Goal: Task Accomplishment & Management: Use online tool/utility

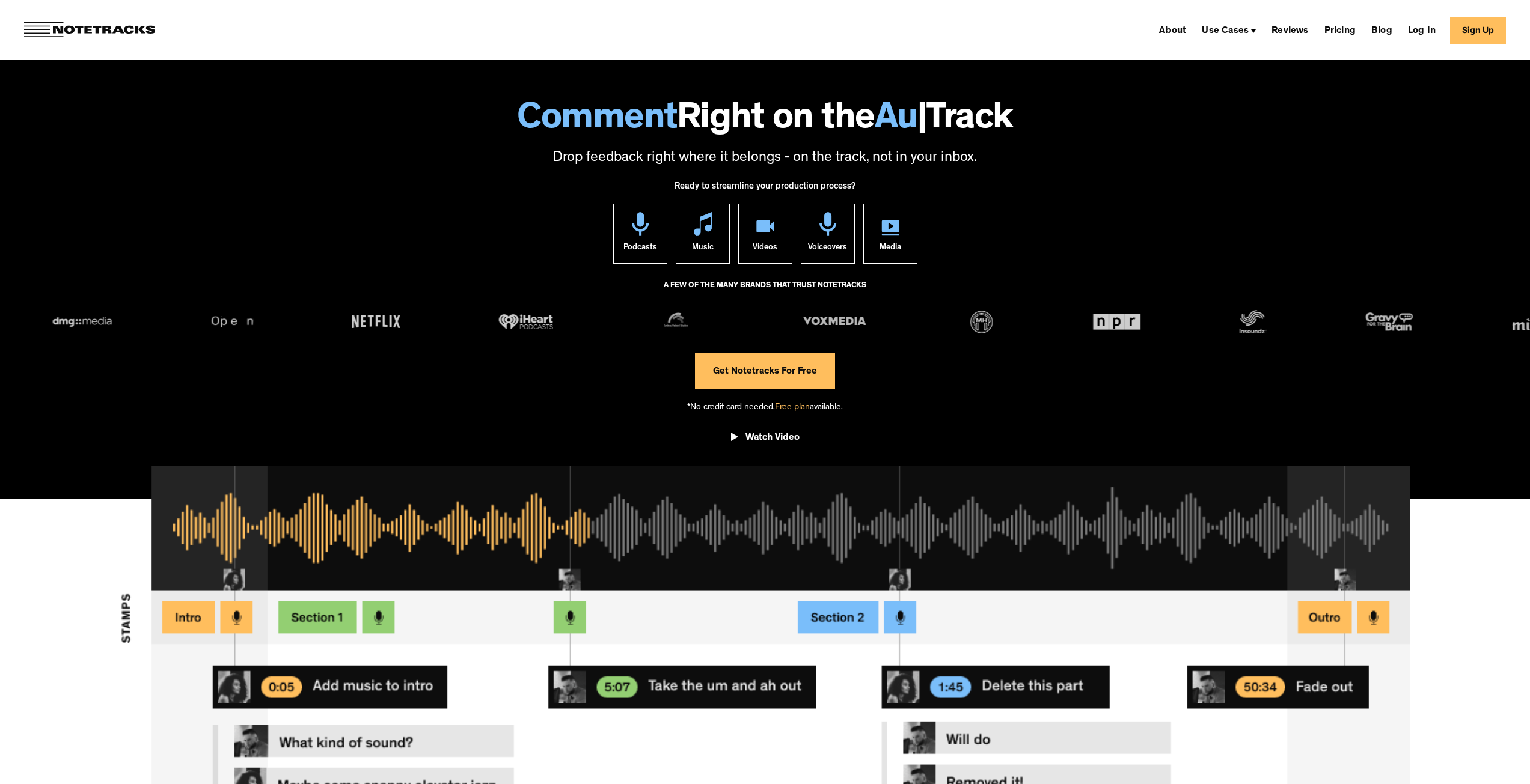
click at [1484, 30] on link "Sign Up" at bounding box center [1478, 30] width 56 height 27
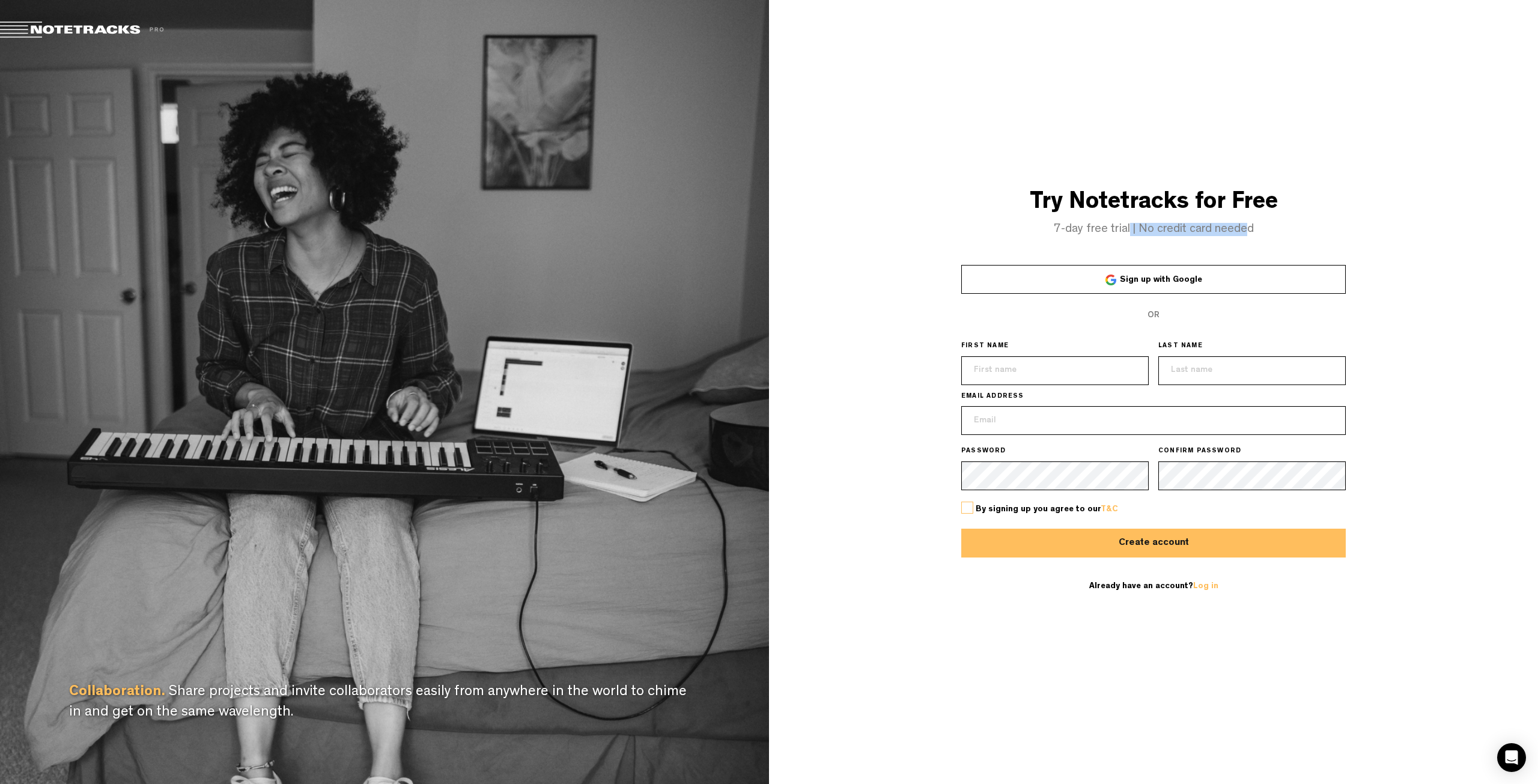
drag, startPoint x: 1130, startPoint y: 231, endPoint x: 1246, endPoint y: 224, distance: 116.2
click at [1246, 224] on h4 "7-day free trial | No credit card needed" at bounding box center [1154, 230] width 769 height 14
drag, startPoint x: 1076, startPoint y: 207, endPoint x: 1219, endPoint y: 203, distance: 143.1
click at [1219, 203] on h3 "Try Notetracks for Free" at bounding box center [1154, 203] width 769 height 26
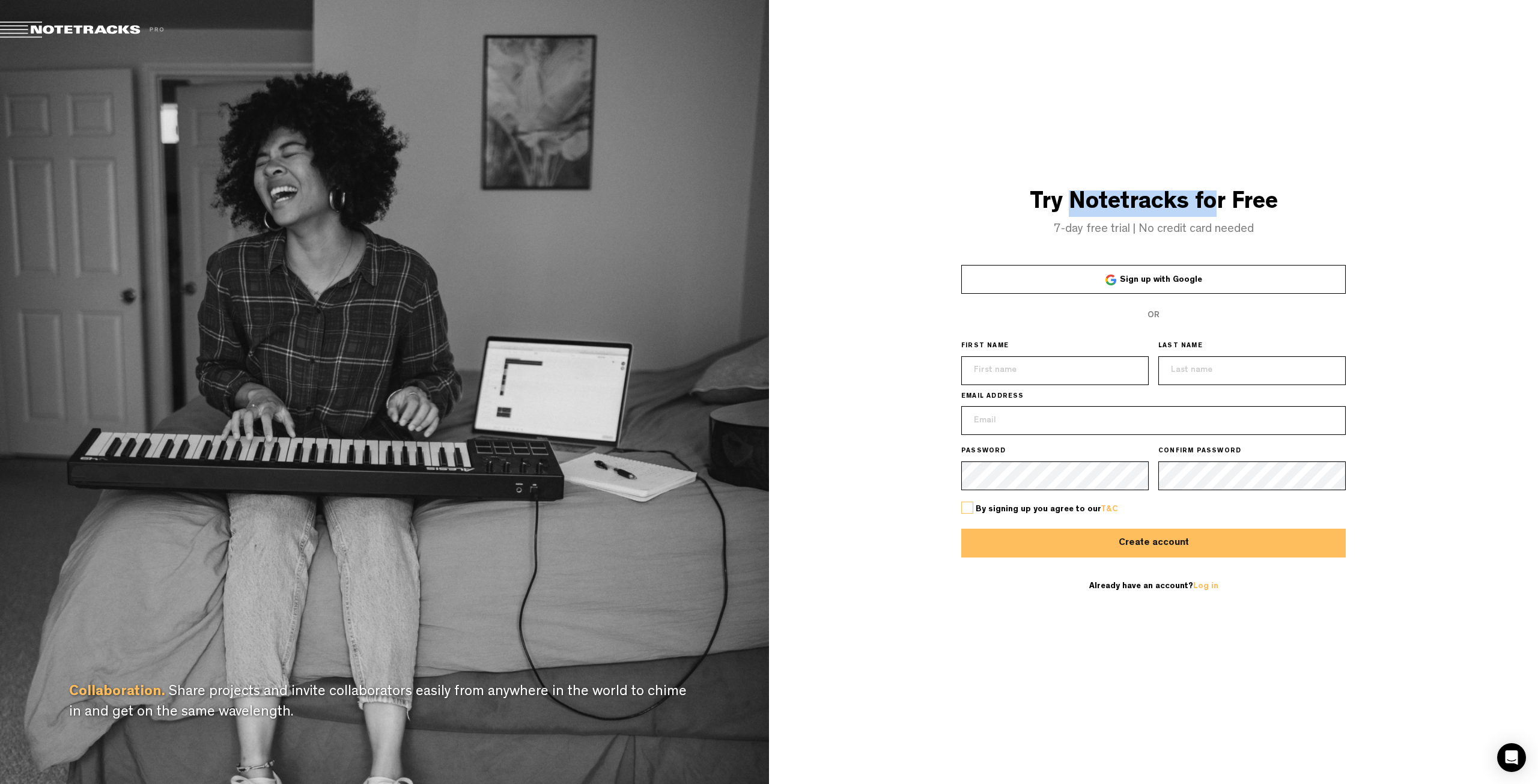
click at [1219, 203] on h3 "Try Notetracks for Free" at bounding box center [1154, 203] width 769 height 26
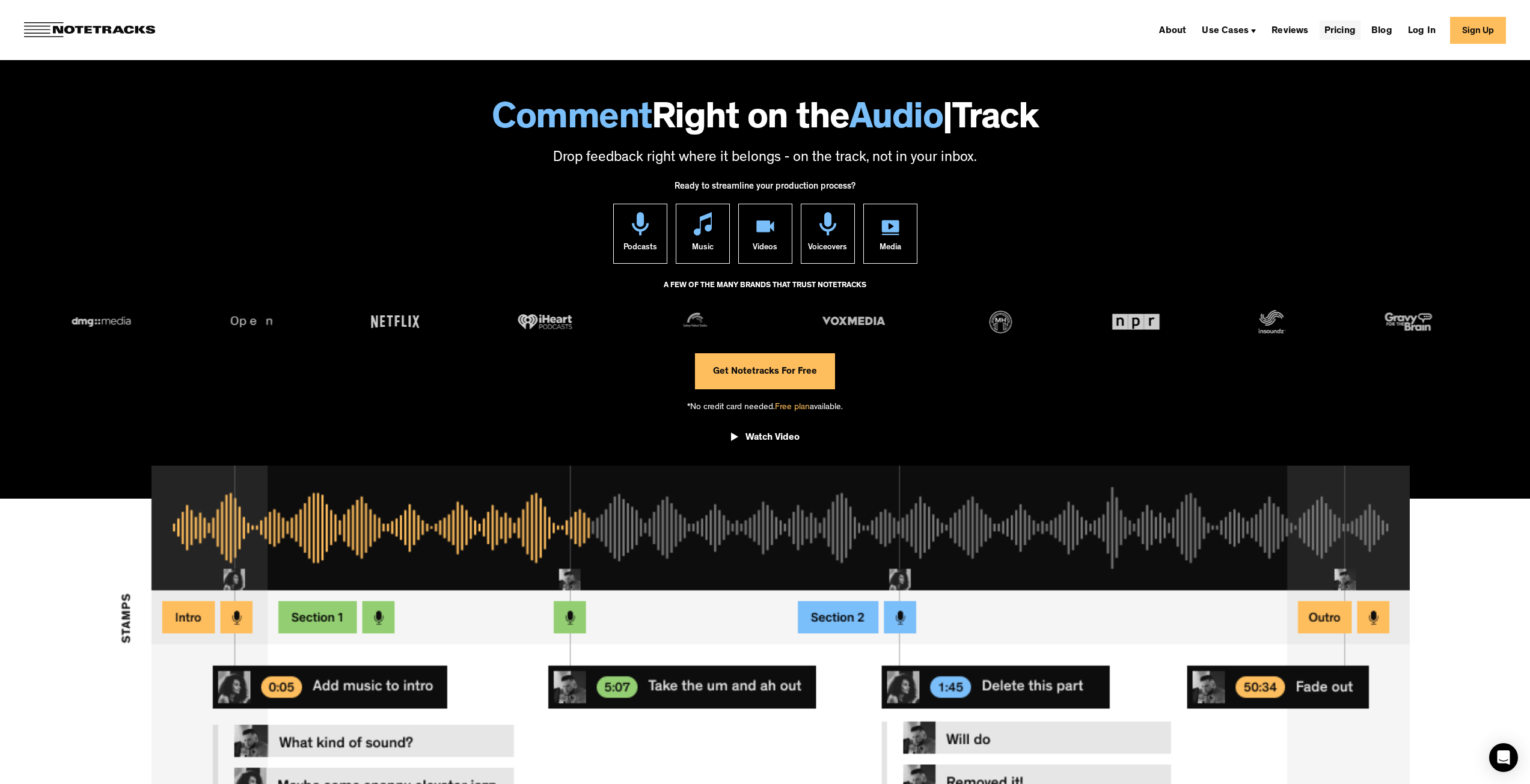
click at [1355, 34] on link "Pricing" at bounding box center [1340, 30] width 41 height 19
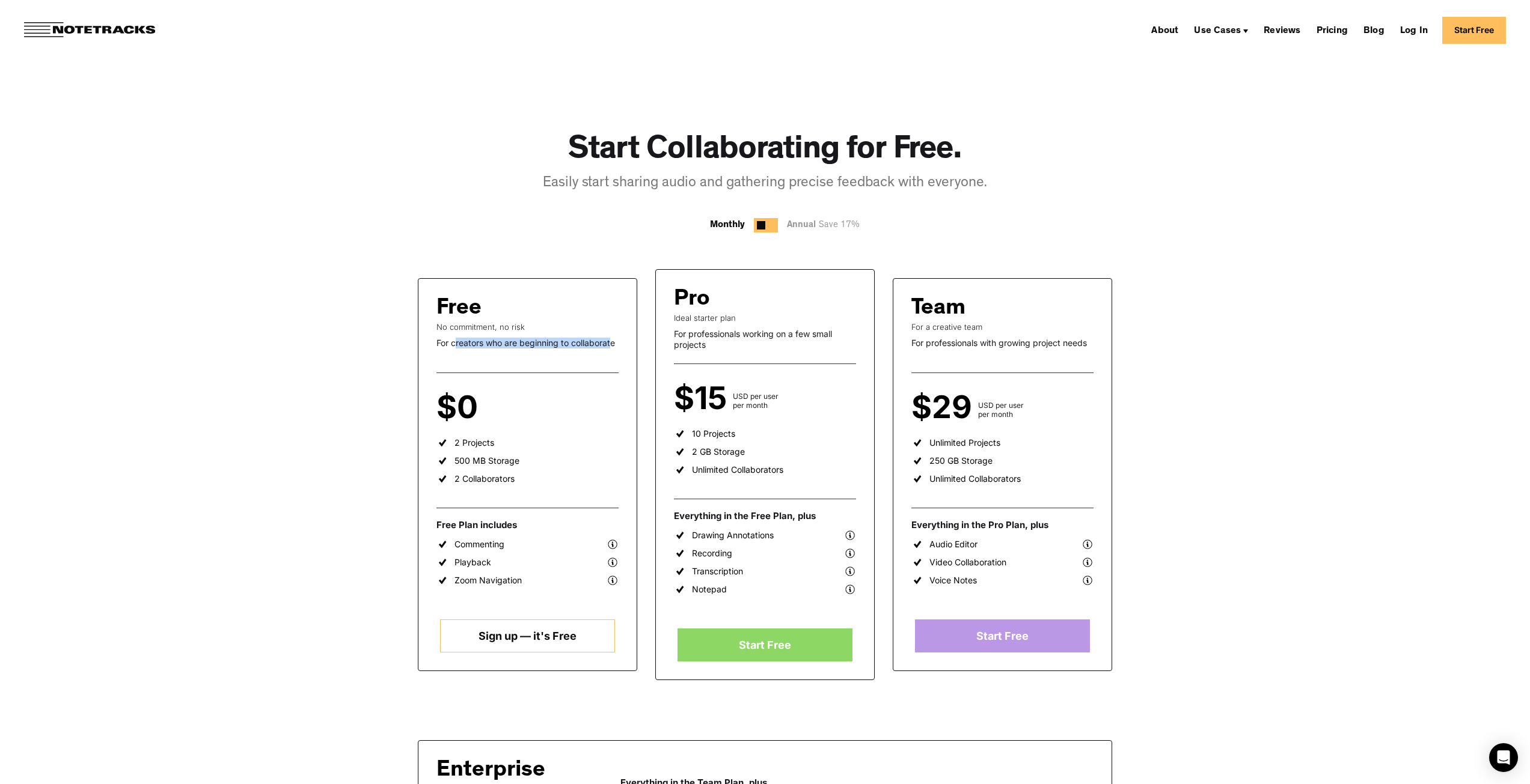
drag, startPoint x: 453, startPoint y: 340, endPoint x: 610, endPoint y: 335, distance: 157.1
click at [610, 335] on div "Free No commitment, no risk For creators who are beginning to collaborate $0 pe…" at bounding box center [527, 474] width 220 height 393
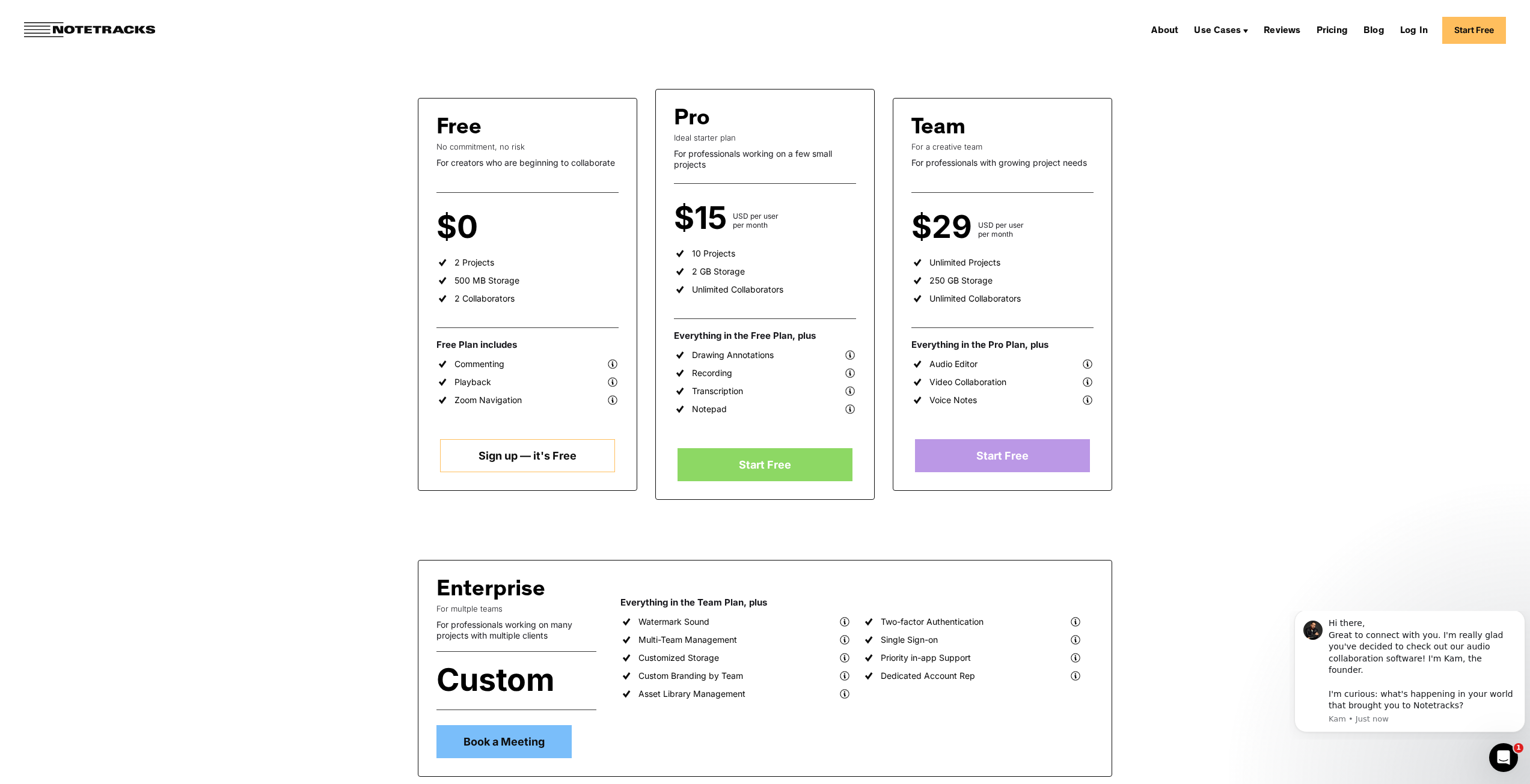
click at [532, 457] on link "Sign up — it's Free" at bounding box center [527, 455] width 174 height 33
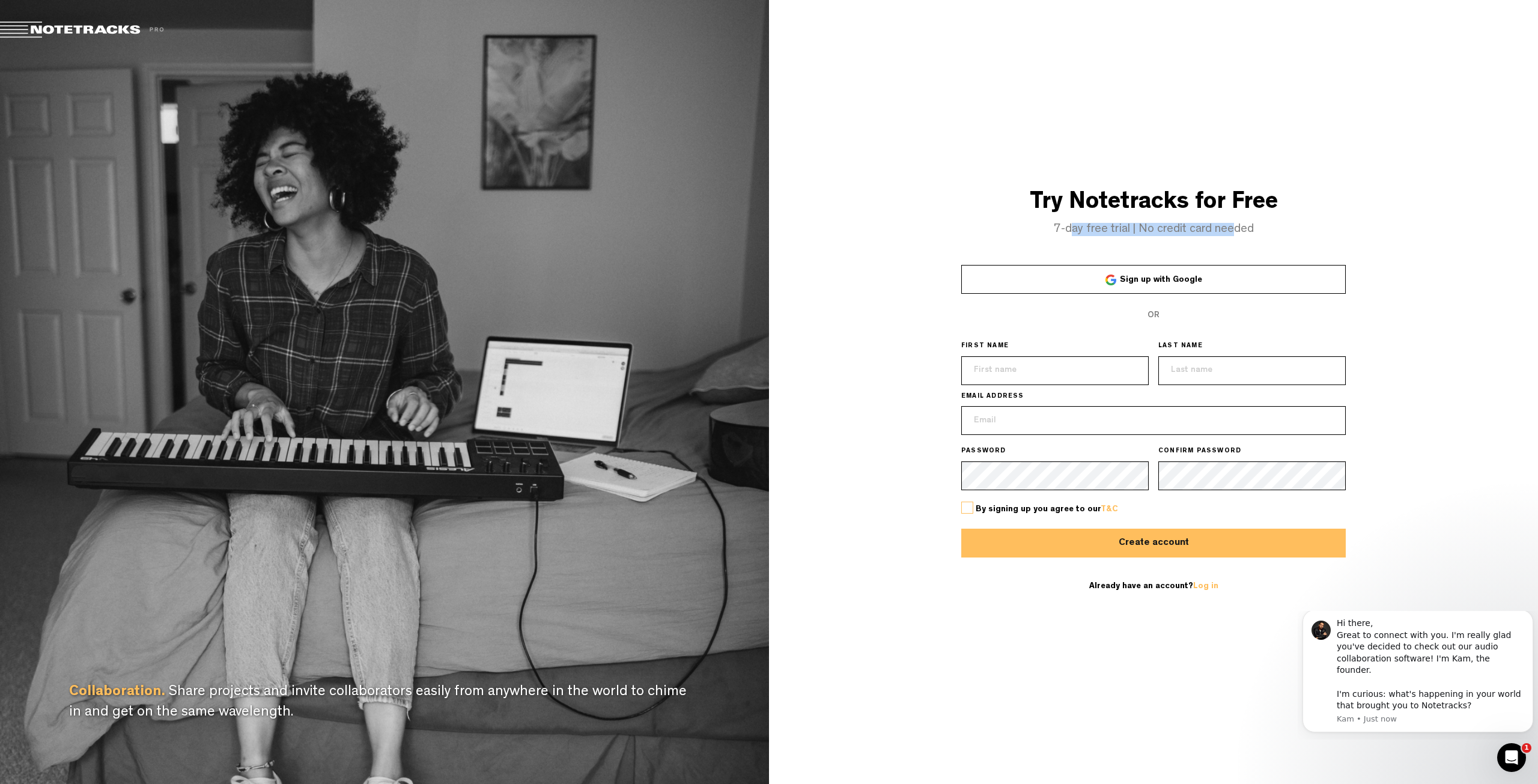
drag, startPoint x: 1072, startPoint y: 226, endPoint x: 1233, endPoint y: 222, distance: 161.0
click at [1233, 223] on h4 "7-day free trial | No credit card needed" at bounding box center [1154, 230] width 769 height 14
click at [1137, 286] on link "Sign up with Google" at bounding box center [1154, 280] width 384 height 29
click at [1203, 582] on link "Log in" at bounding box center [1206, 586] width 25 height 8
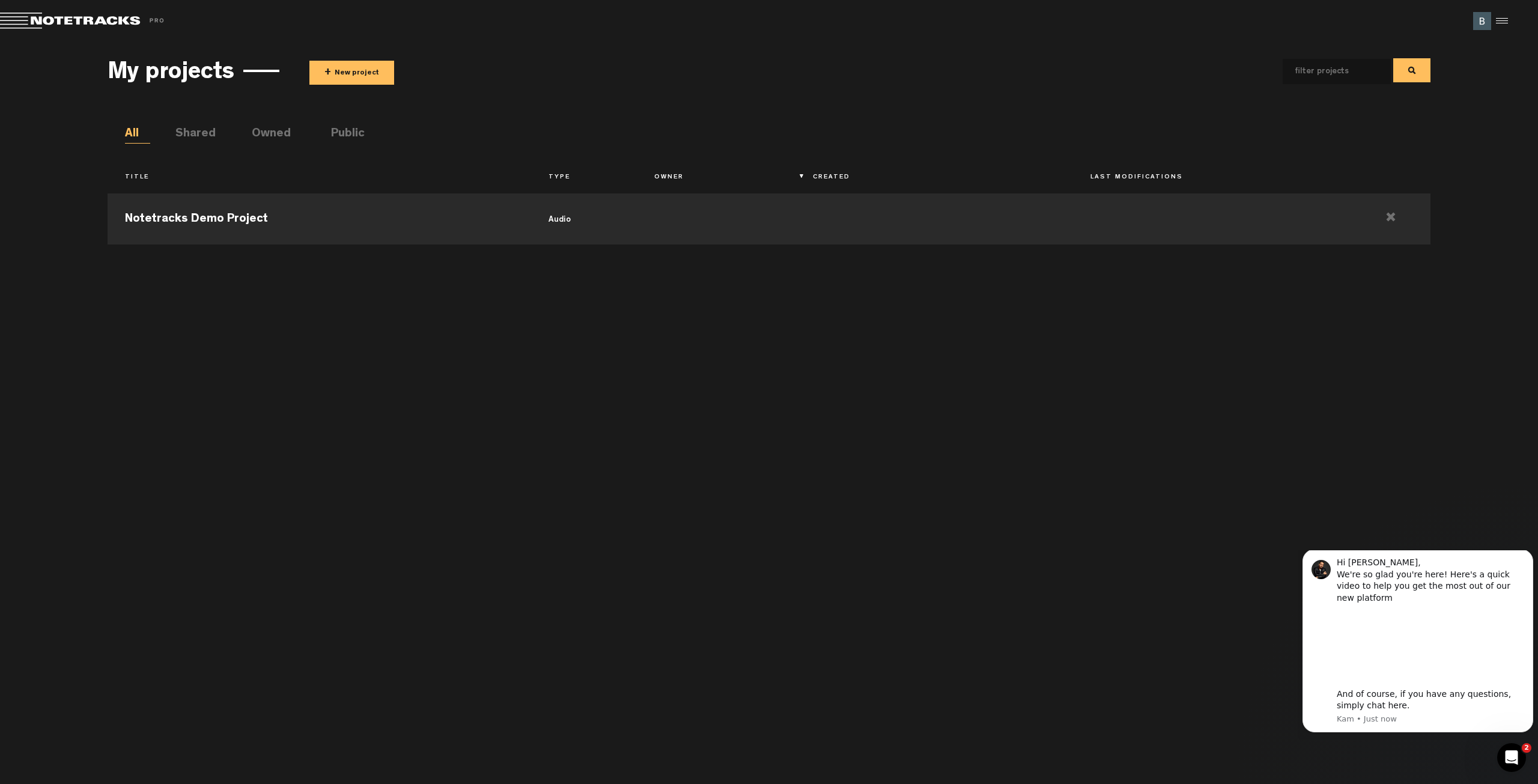
click at [355, 76] on button "+ New project" at bounding box center [352, 73] width 85 height 24
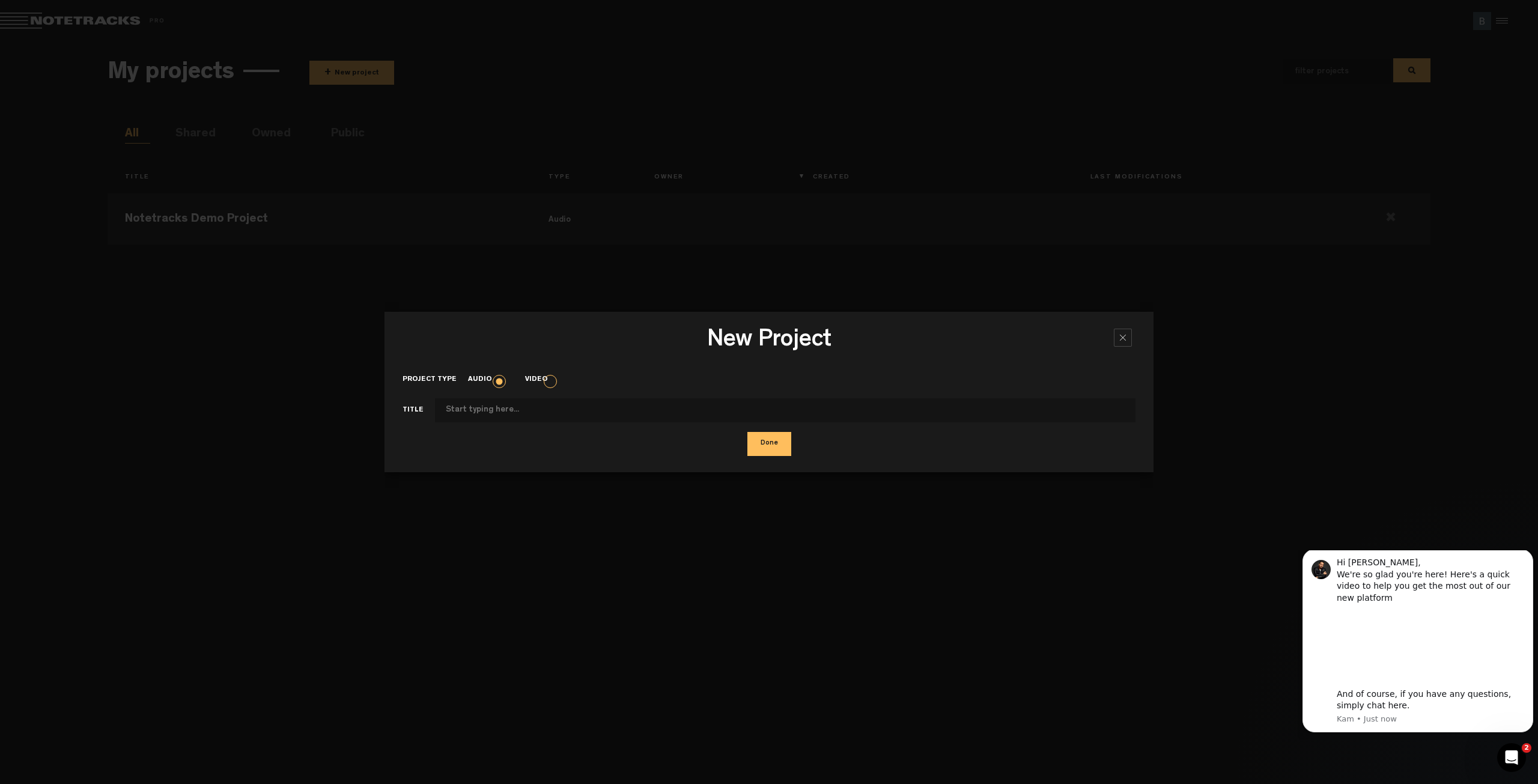
click at [499, 384] on label "Audio" at bounding box center [486, 380] width 35 height 10
click at [0, 0] on input "Audio" at bounding box center [0, 0] width 0 height 0
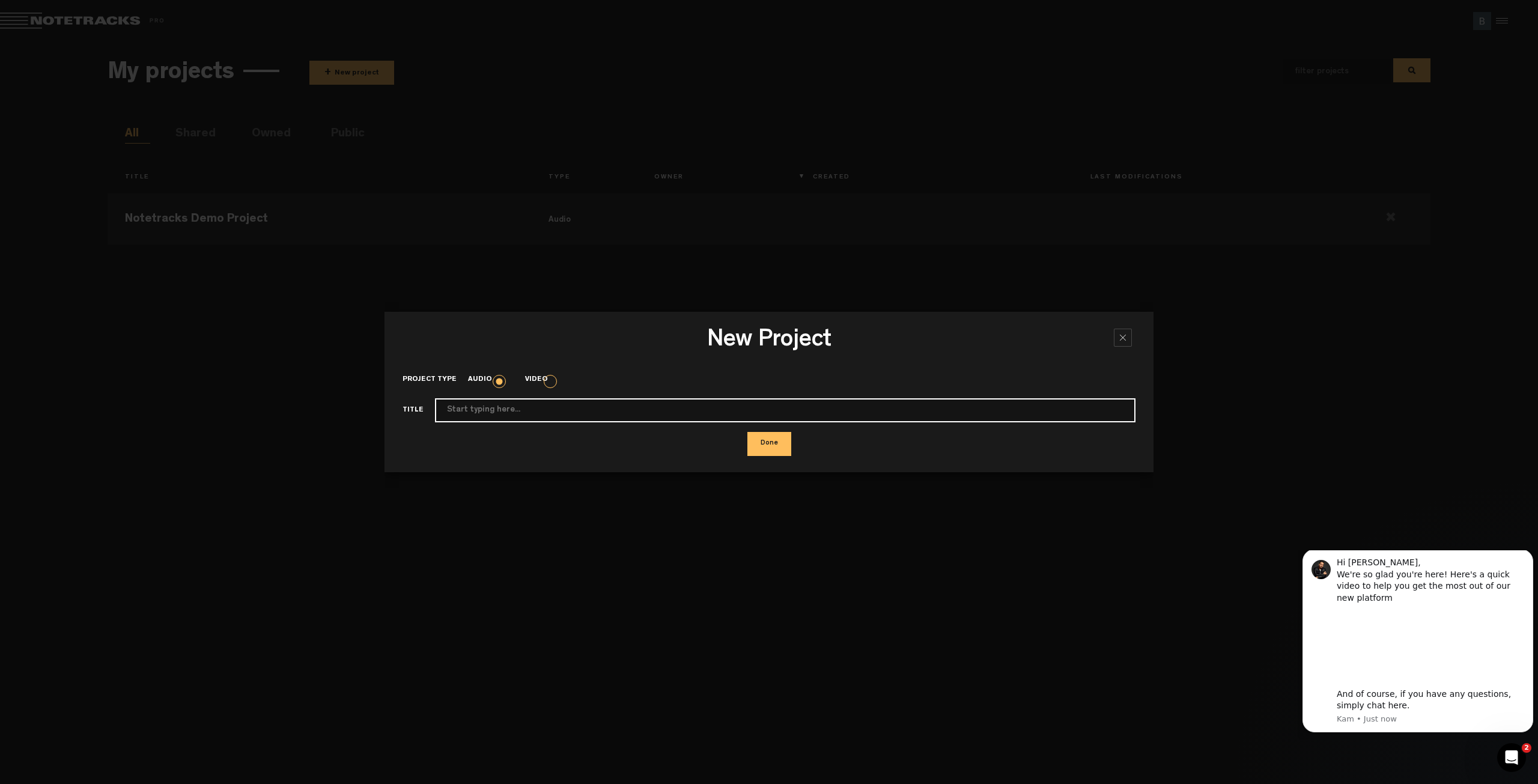
click at [488, 413] on input "Project type" at bounding box center [785, 410] width 701 height 24
type input "Kinder"
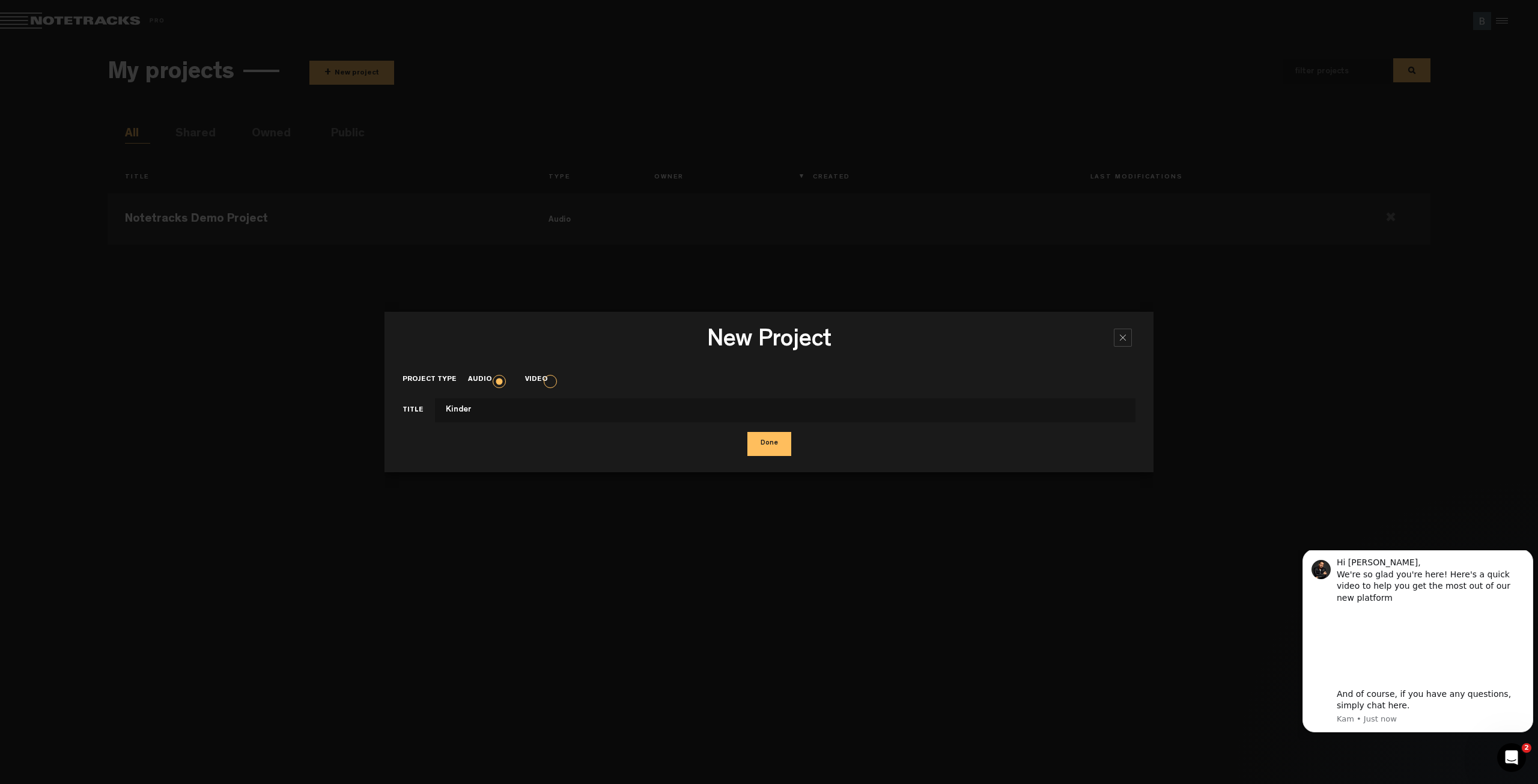
click at [774, 444] on button "Done" at bounding box center [770, 444] width 44 height 24
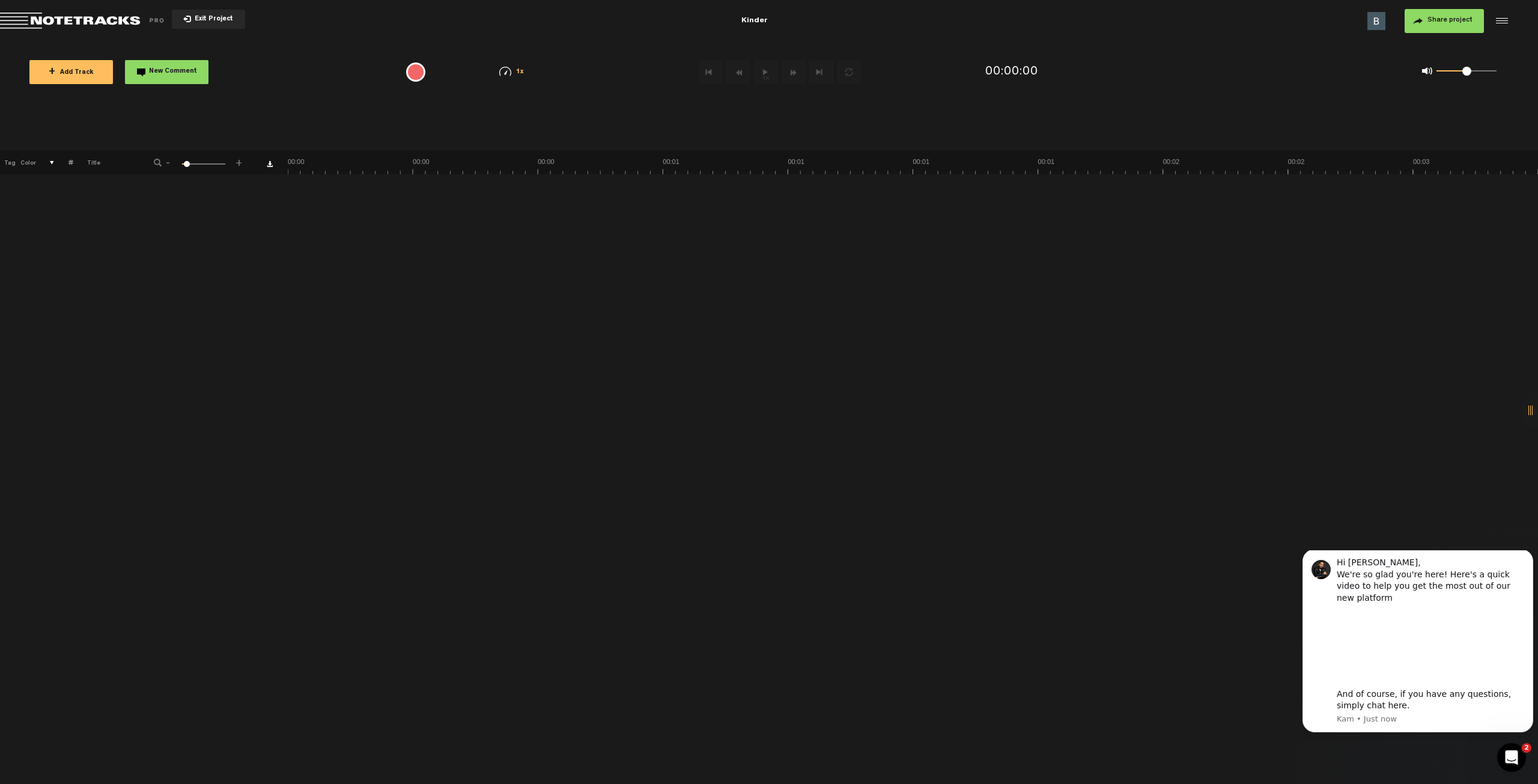
click at [79, 74] on span "+ Add Track" at bounding box center [71, 73] width 45 height 7
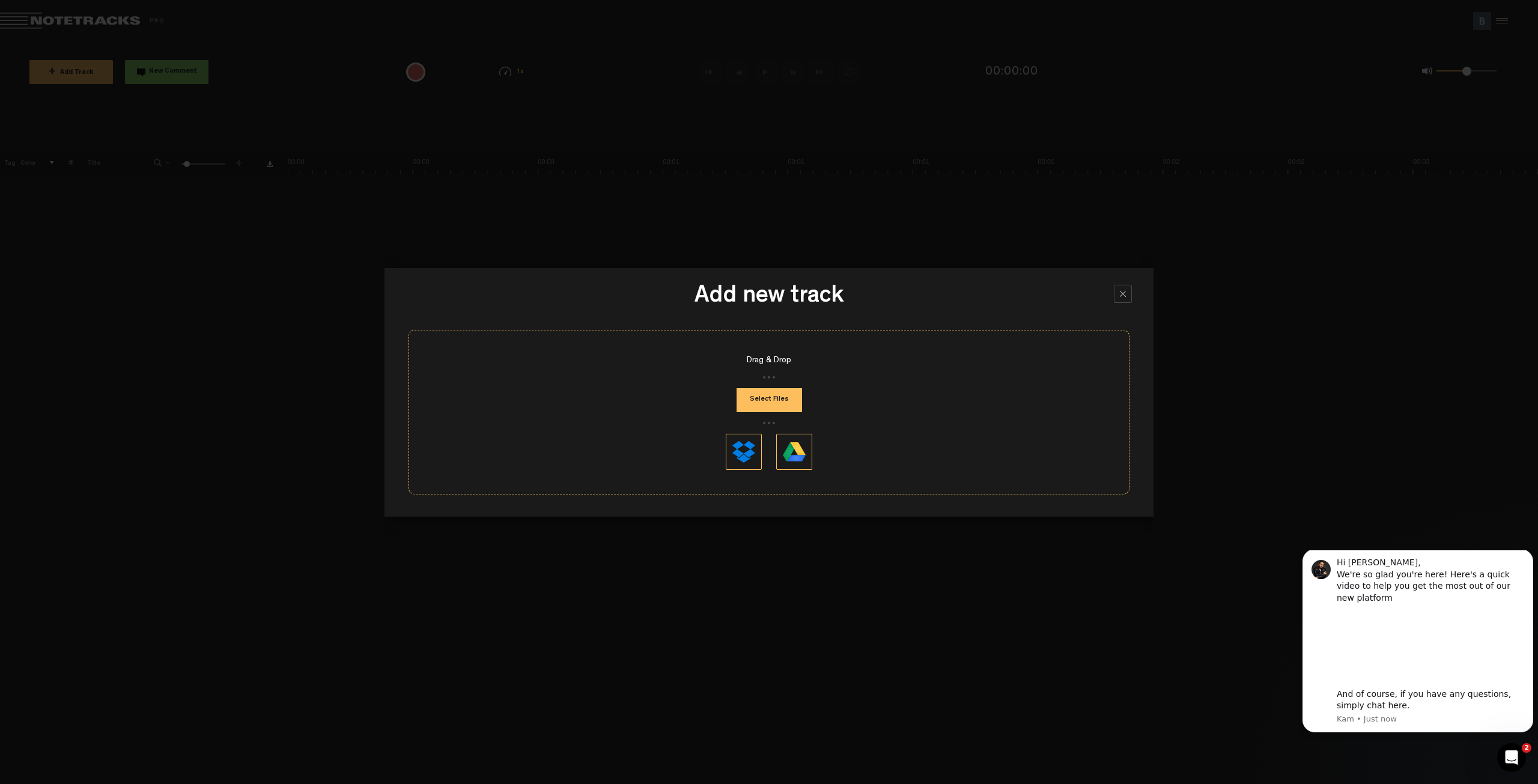
click at [1124, 290] on div at bounding box center [1122, 293] width 18 height 18
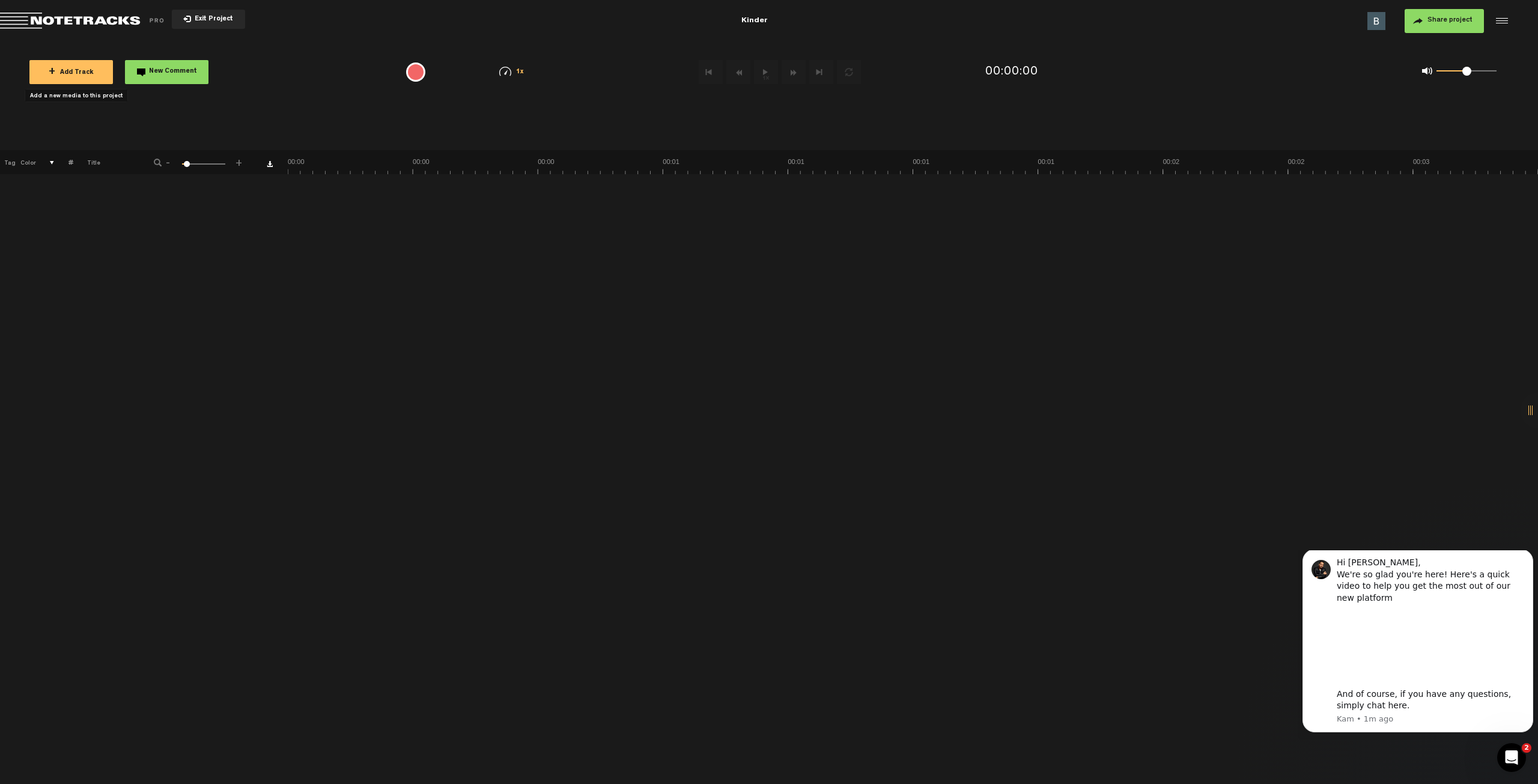
click at [1502, 24] on div at bounding box center [1500, 20] width 18 height 18
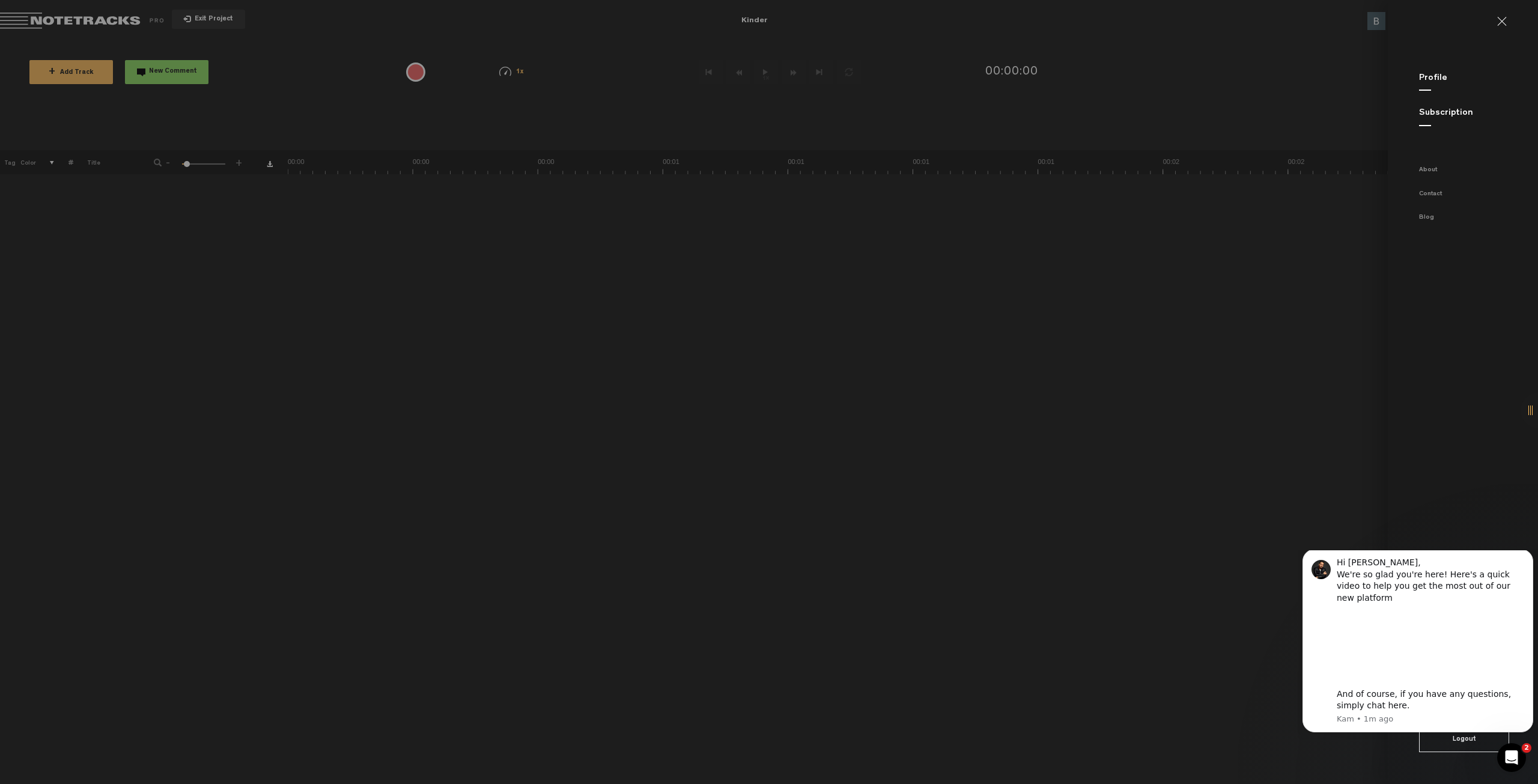
click at [1219, 301] on md-backdrop at bounding box center [769, 392] width 1538 height 784
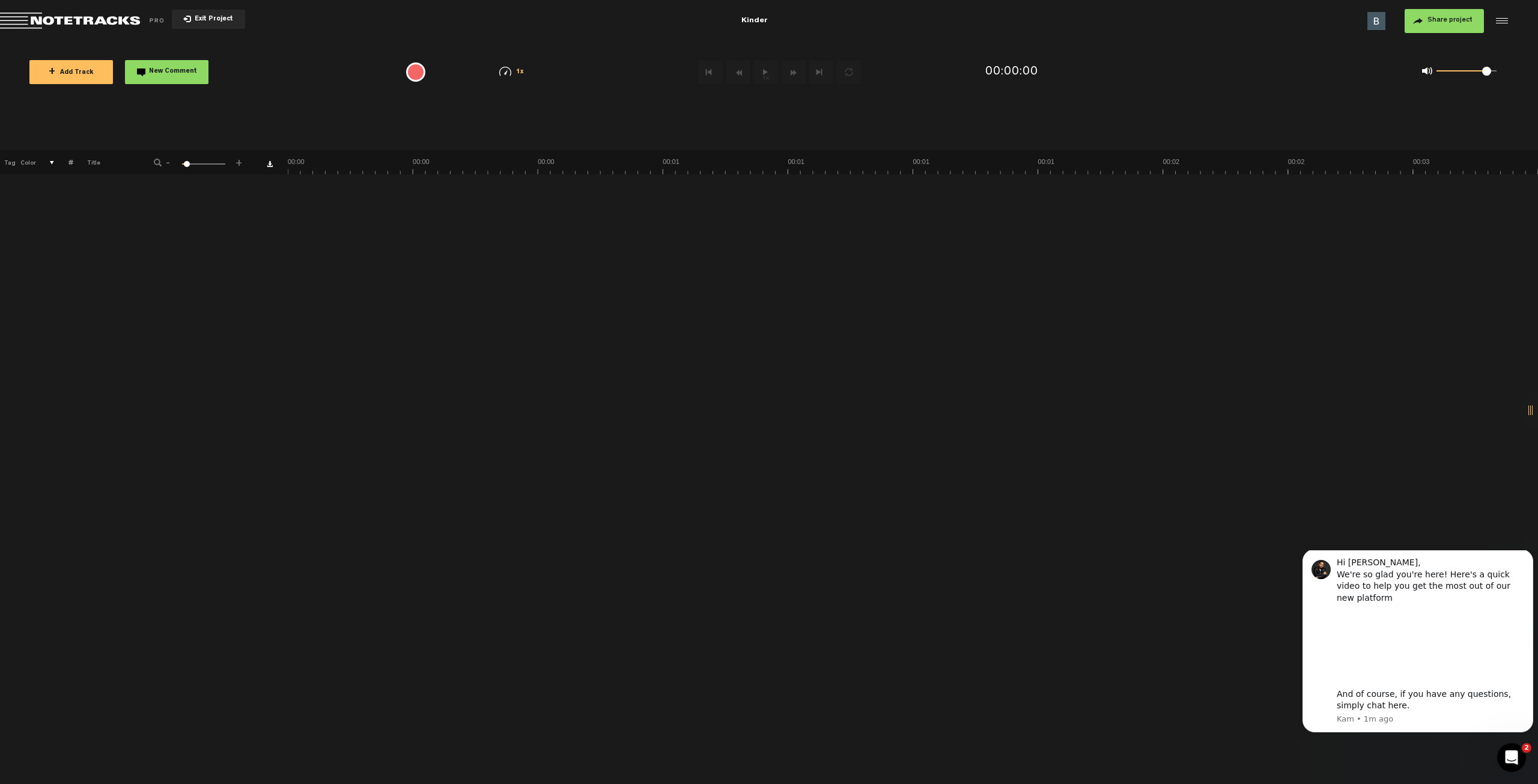
drag, startPoint x: 1470, startPoint y: 72, endPoint x: 1497, endPoint y: 72, distance: 27.0
click at [1497, 72] on div "0 1 0.89" at bounding box center [1459, 72] width 99 height 17
